Goal: Book appointment/travel/reservation

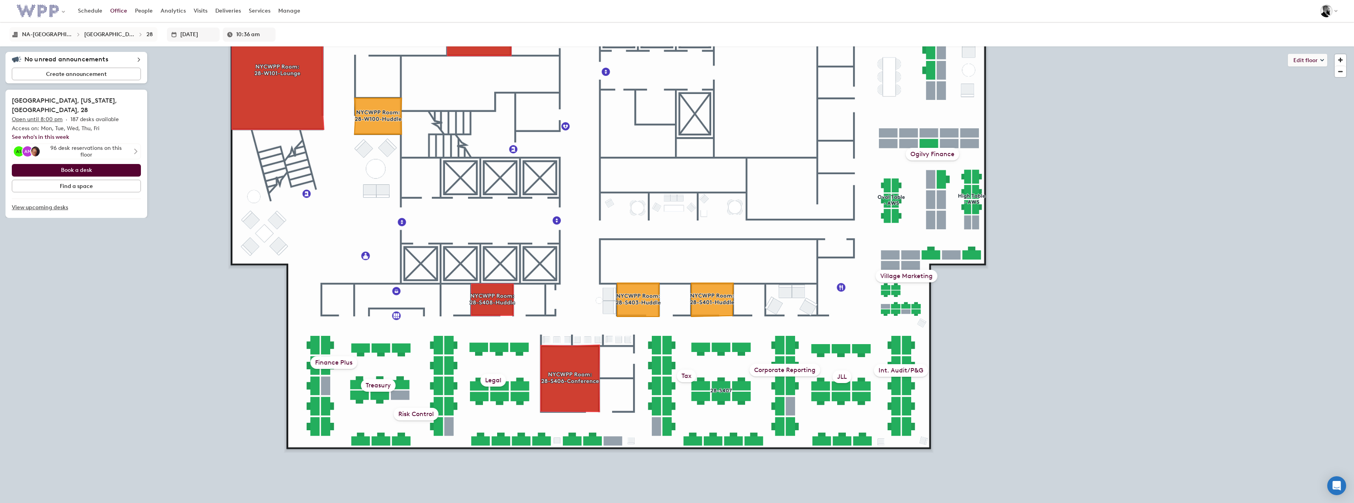
type input "10:42 am"
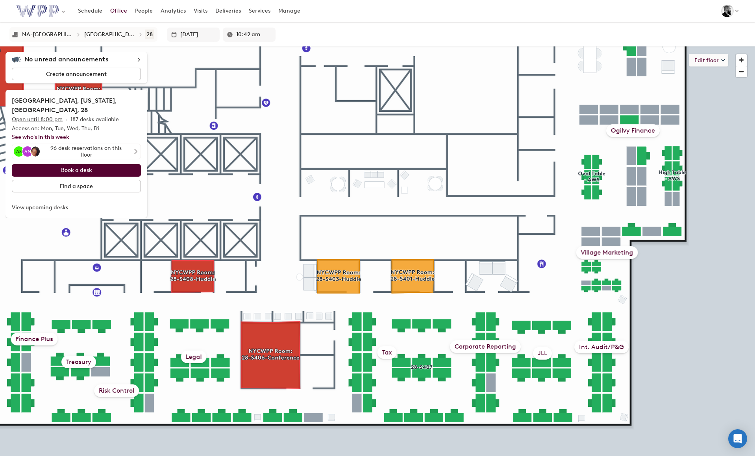
click at [146, 32] on div "28" at bounding box center [149, 34] width 6 height 7
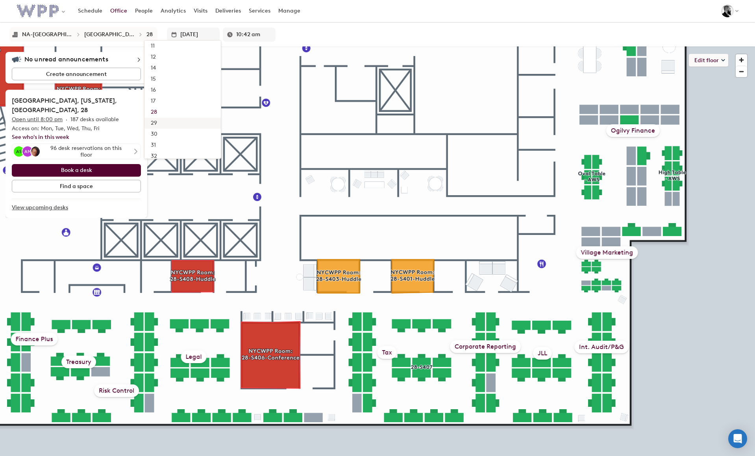
click at [151, 120] on div "29" at bounding box center [154, 123] width 6 height 8
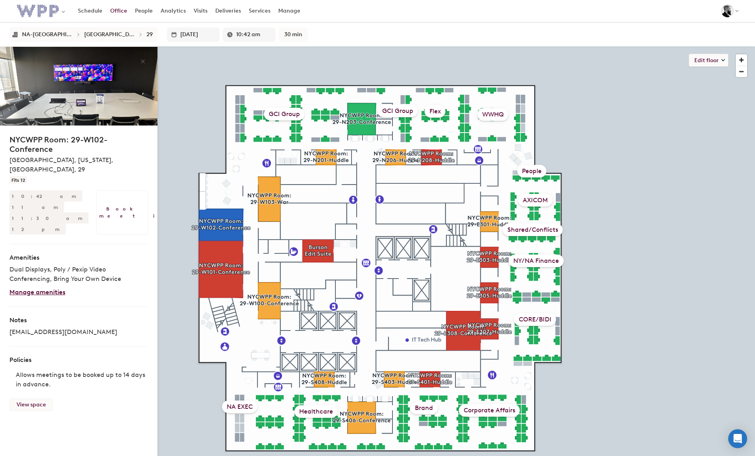
click at [36, 399] on link "View space" at bounding box center [30, 405] width 43 height 13
click at [38, 399] on link "View space" at bounding box center [30, 405] width 43 height 13
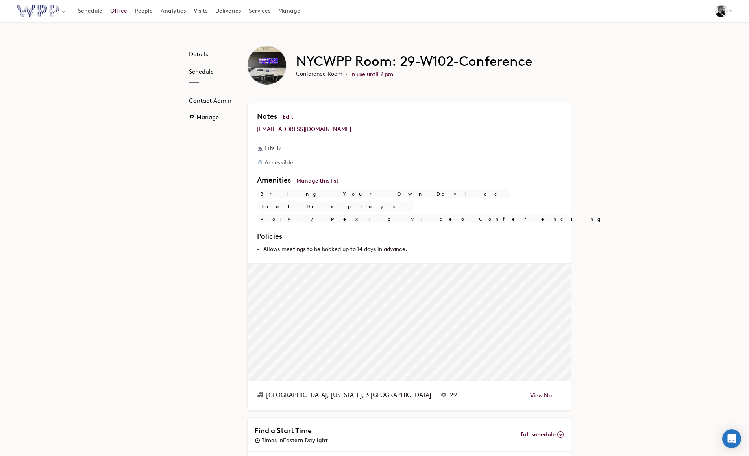
click at [117, 13] on link "Office" at bounding box center [118, 11] width 25 height 14
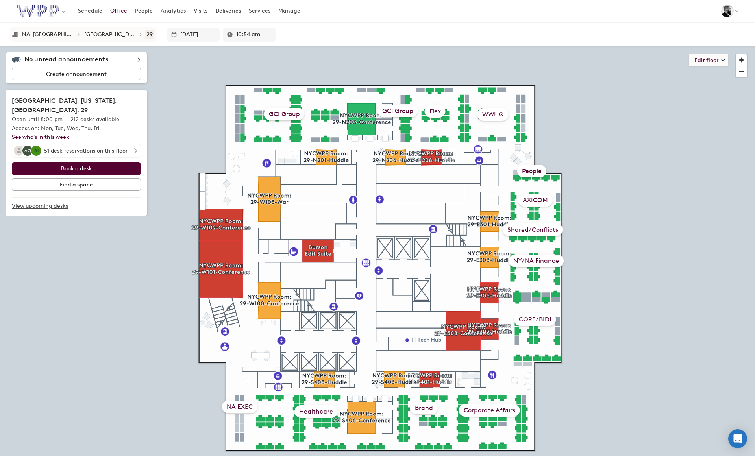
click at [144, 33] on button "29" at bounding box center [149, 34] width 11 height 11
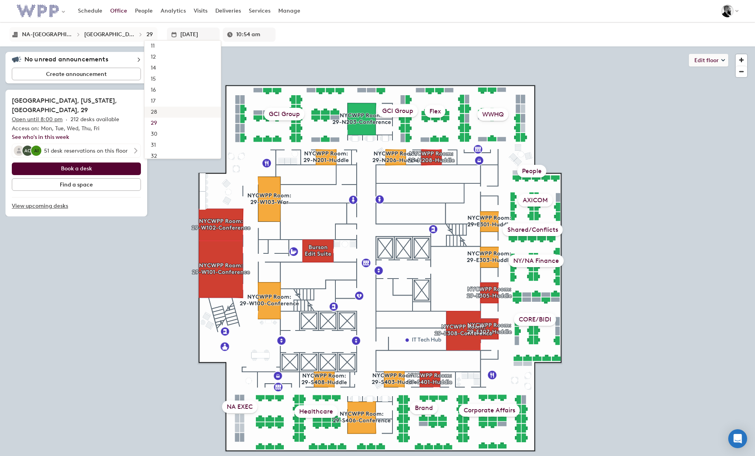
click at [151, 113] on div "28" at bounding box center [154, 112] width 6 height 8
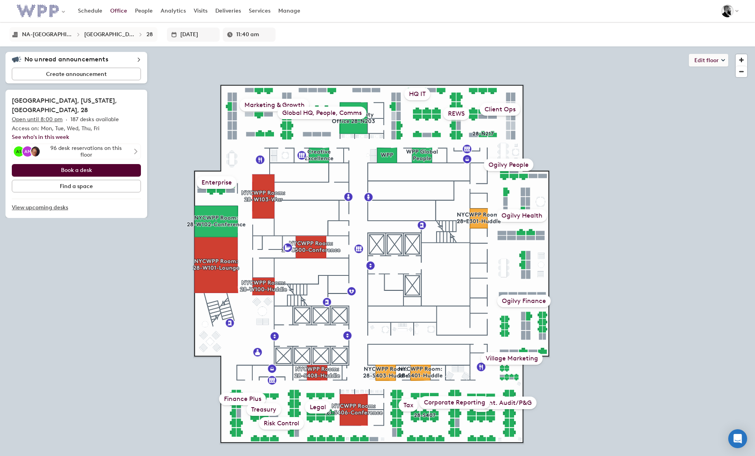
type input "11:45 am"
